Goal: Task Accomplishment & Management: Use online tool/utility

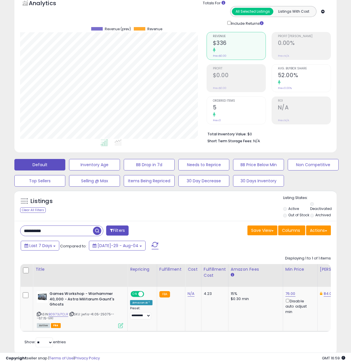
scroll to position [0, 36]
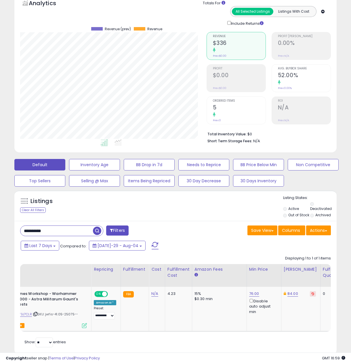
drag, startPoint x: 61, startPoint y: 224, endPoint x: -2, endPoint y: 217, distance: 64.1
click at [0, 217] on html "Unable to login Retrieving listings data.. has not yet accepted the Terms of Us…" at bounding box center [175, 151] width 351 height 364
click at [120, 166] on button "Needs to Reprice" at bounding box center [94, 165] width 51 height 12
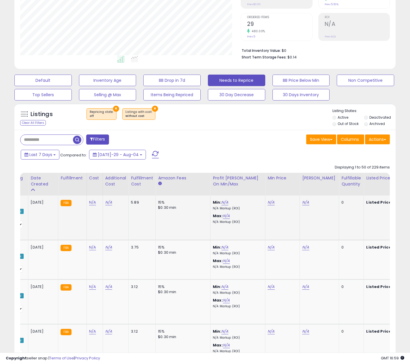
scroll to position [0, 131]
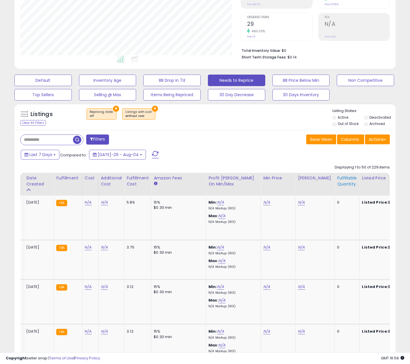
click at [347, 179] on div "Fulfillable Quantity" at bounding box center [347, 181] width 20 height 12
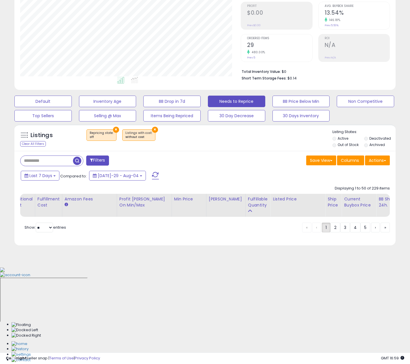
scroll to position [0, 0]
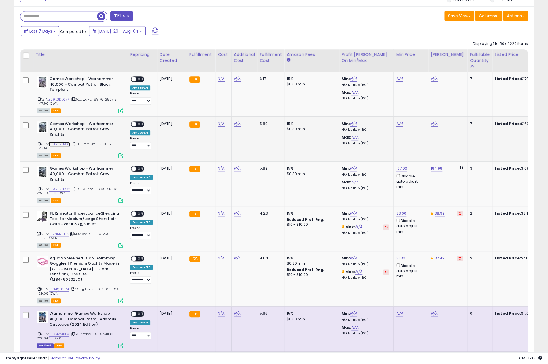
click at [60, 144] on link "B09VH2LNGY" at bounding box center [59, 144] width 21 height 5
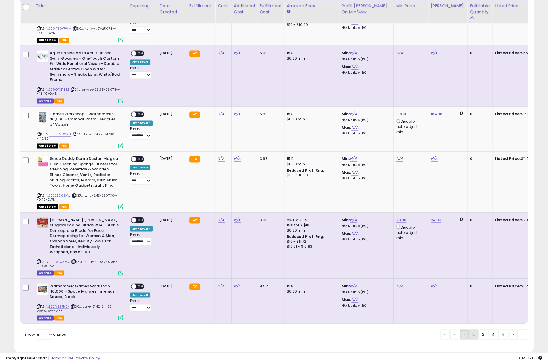
click at [351, 329] on link "2" at bounding box center [493, 334] width 10 height 10
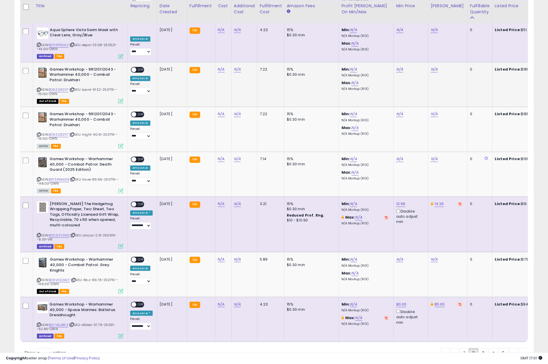
click at [351, 72] on td "N/A" at bounding box center [447, 84] width 39 height 45
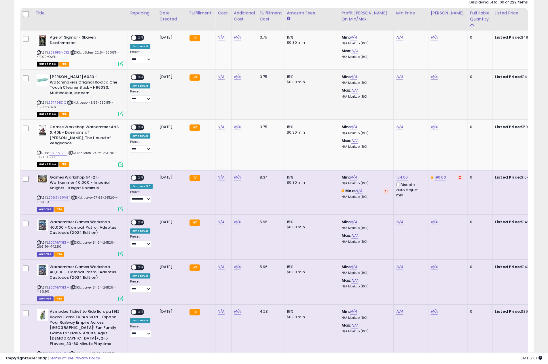
scroll to position [128, 0]
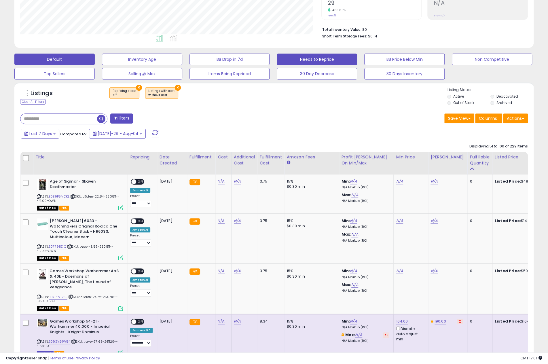
click at [68, 62] on button "Default" at bounding box center [54, 60] width 80 height 12
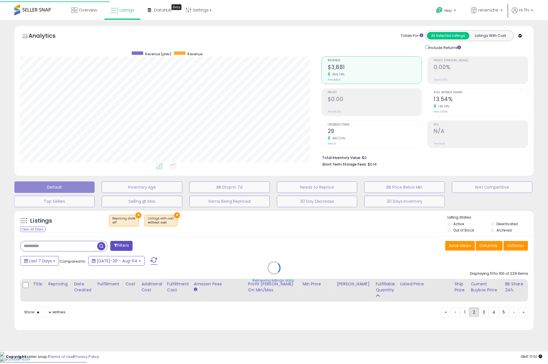
scroll to position [118, 304]
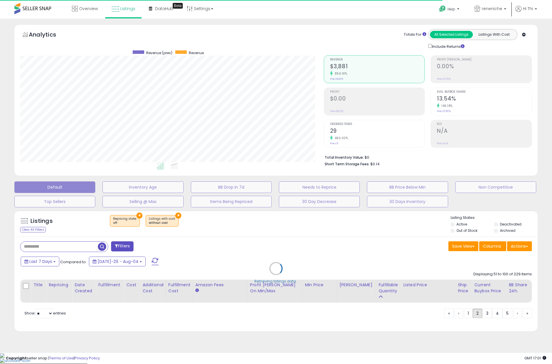
select select "**"
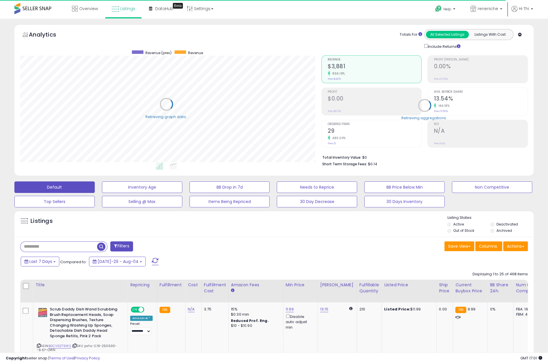
scroll to position [287891, 287708]
click at [58, 249] on input "text" at bounding box center [83, 247] width 127 height 10
paste input "**********"
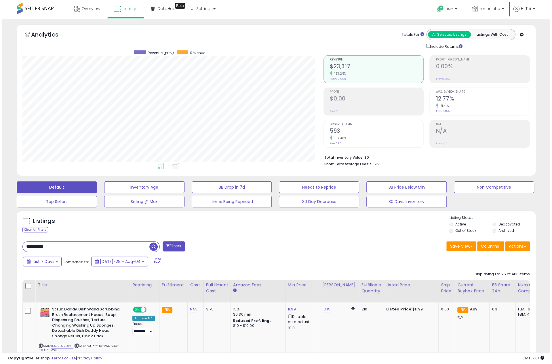
scroll to position [118, 301]
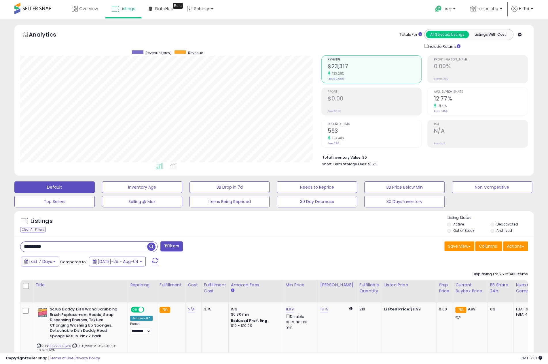
click at [152, 245] on span "button" at bounding box center [151, 247] width 8 height 8
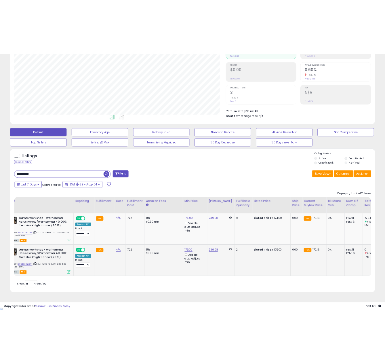
scroll to position [0, 24]
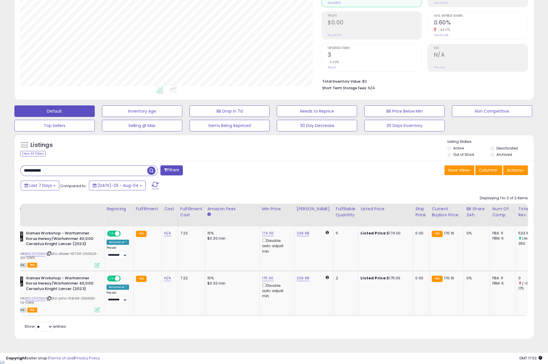
click at [26, 170] on input "**********" at bounding box center [83, 171] width 127 height 10
type input "*"
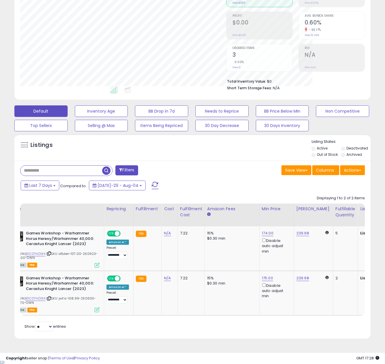
scroll to position [287891, 287802]
